Goal: Navigation & Orientation: Find specific page/section

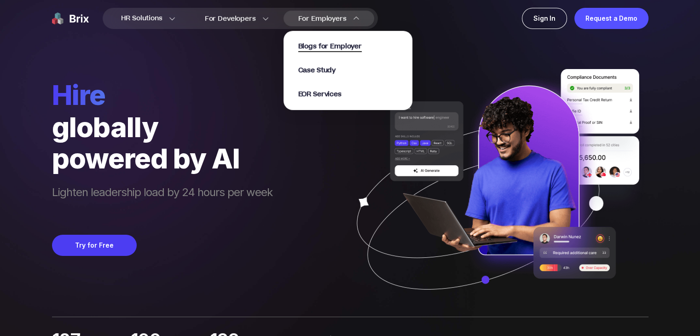
click at [325, 42] on span "Blogs for Employer" at bounding box center [330, 46] width 64 height 11
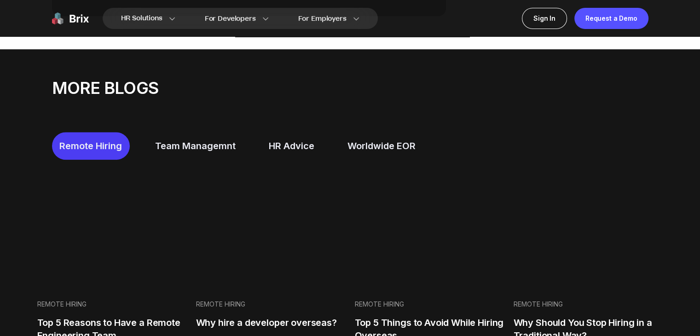
scroll to position [553, 0]
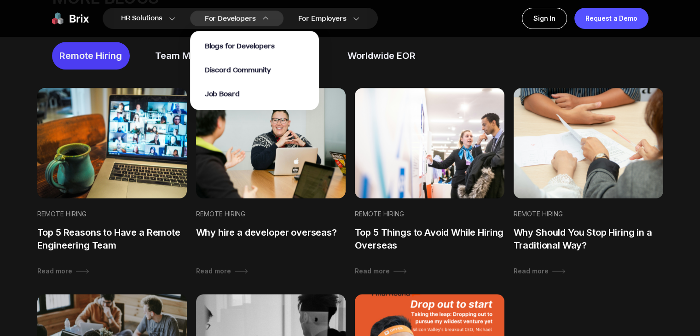
click at [234, 11] on div "For Developers Blogs for Developers Discord Community Job Board" at bounding box center [236, 19] width 93 height 16
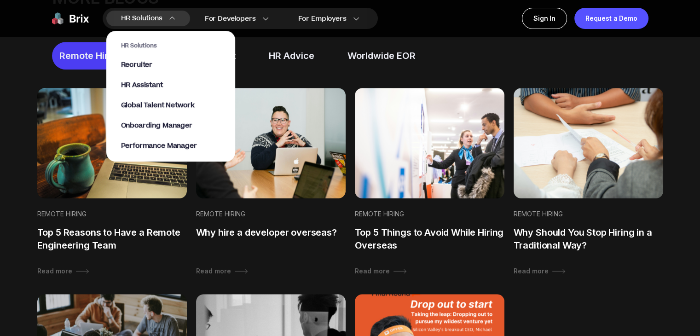
click at [174, 18] on img at bounding box center [172, 18] width 6 height 6
click at [168, 62] on link "Recruiter" at bounding box center [170, 64] width 99 height 9
click at [148, 142] on span "Performance Manager" at bounding box center [159, 146] width 76 height 11
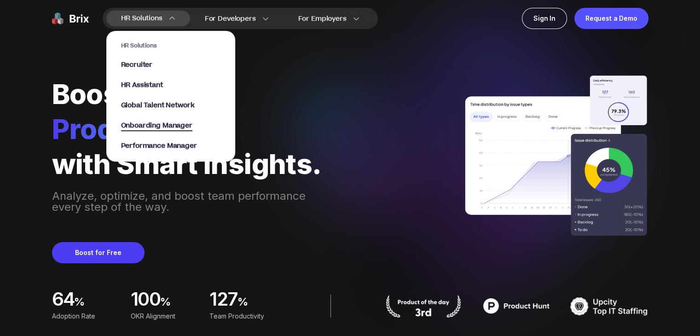
click at [135, 124] on span "Onboarding Manager" at bounding box center [156, 126] width 71 height 11
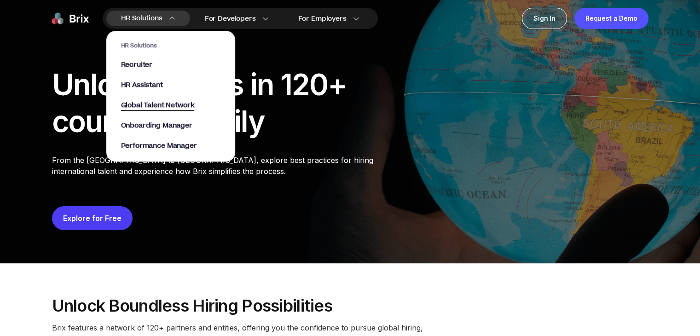
click at [151, 107] on span "Global Talent Network" at bounding box center [158, 105] width 74 height 11
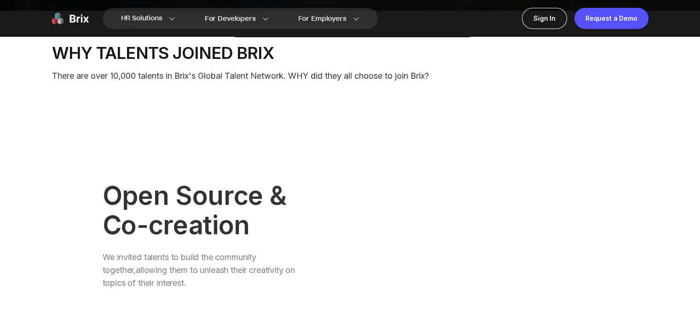
scroll to position [368, 0]
